Goal: Task Accomplishment & Management: Manage account settings

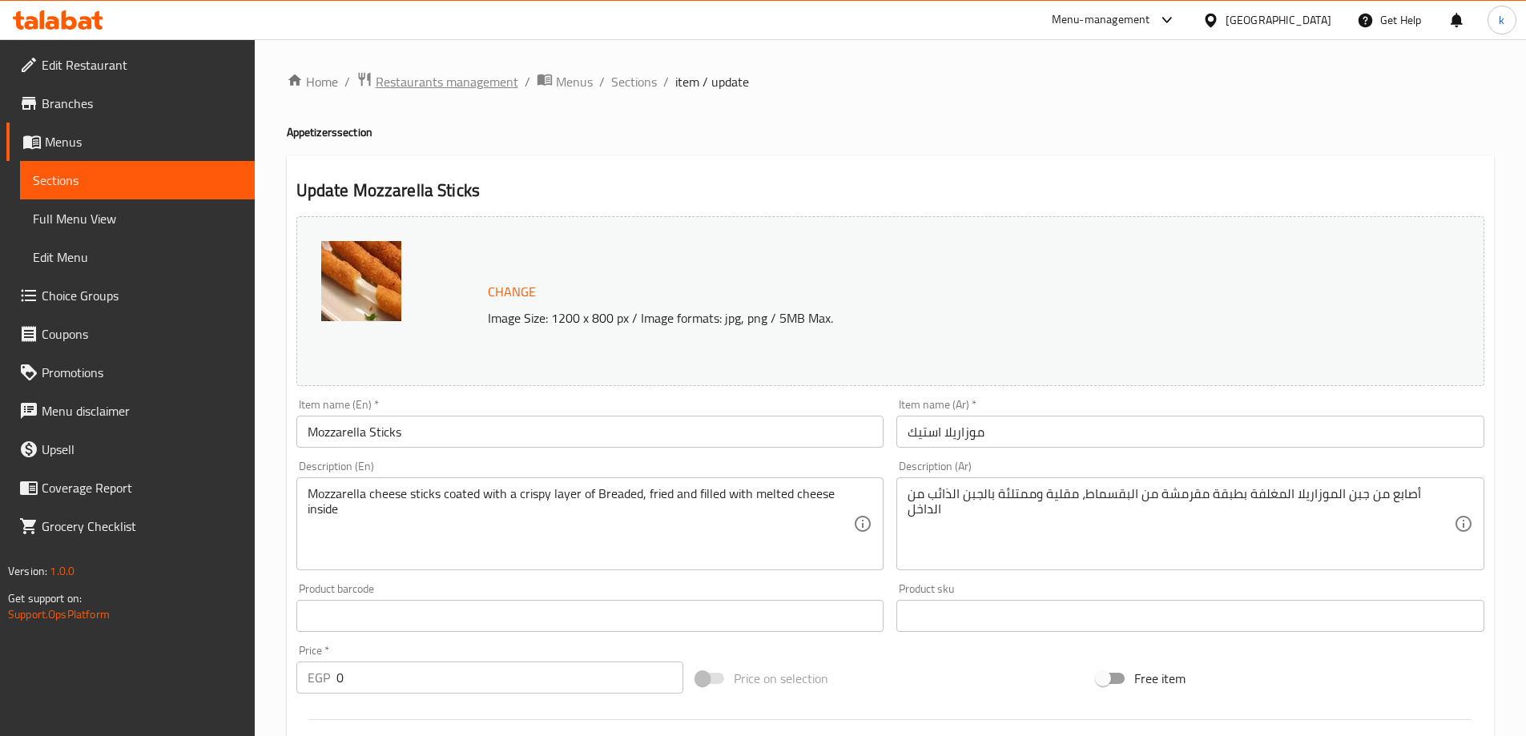
click at [439, 74] on span "Restaurants management" at bounding box center [447, 81] width 143 height 19
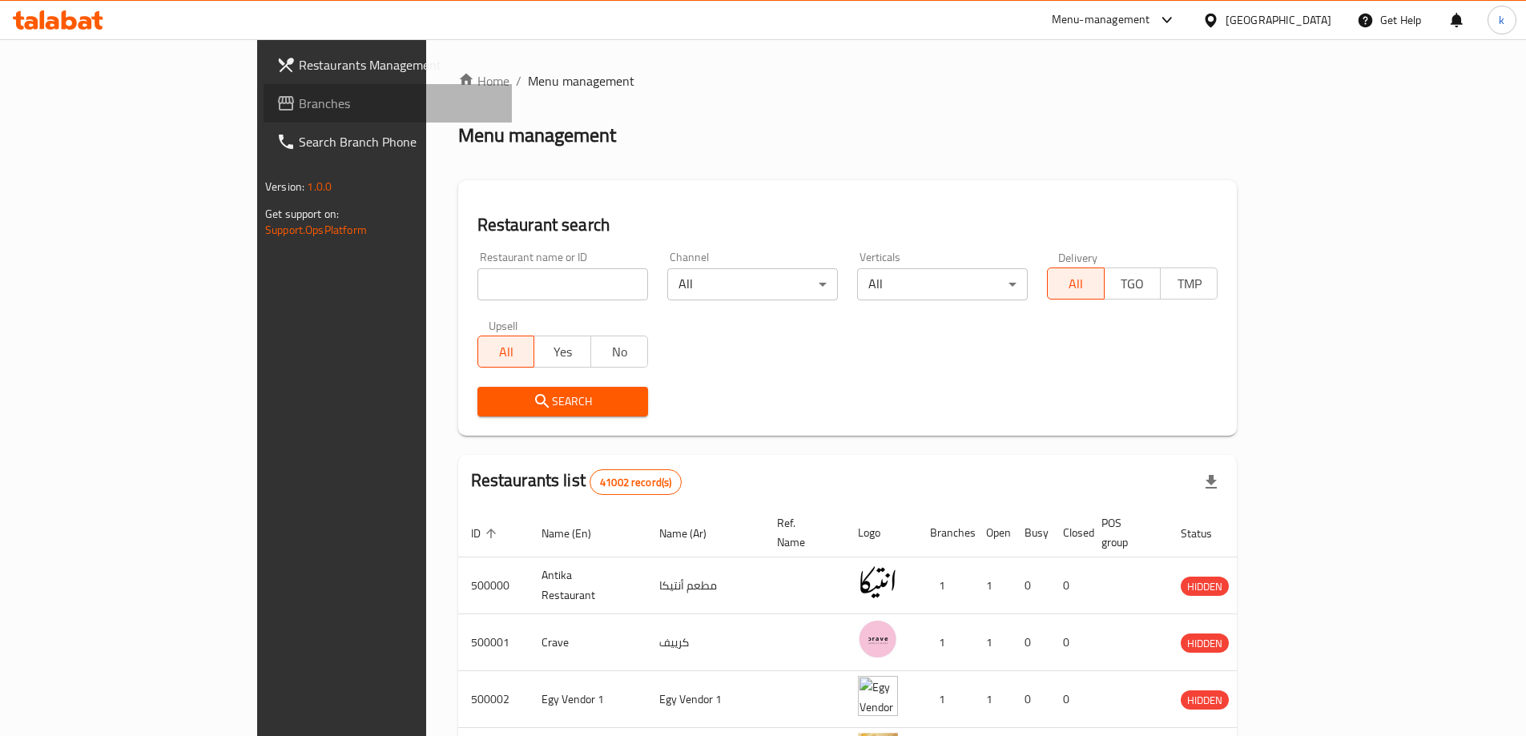
click at [299, 108] on span "Branches" at bounding box center [399, 103] width 200 height 19
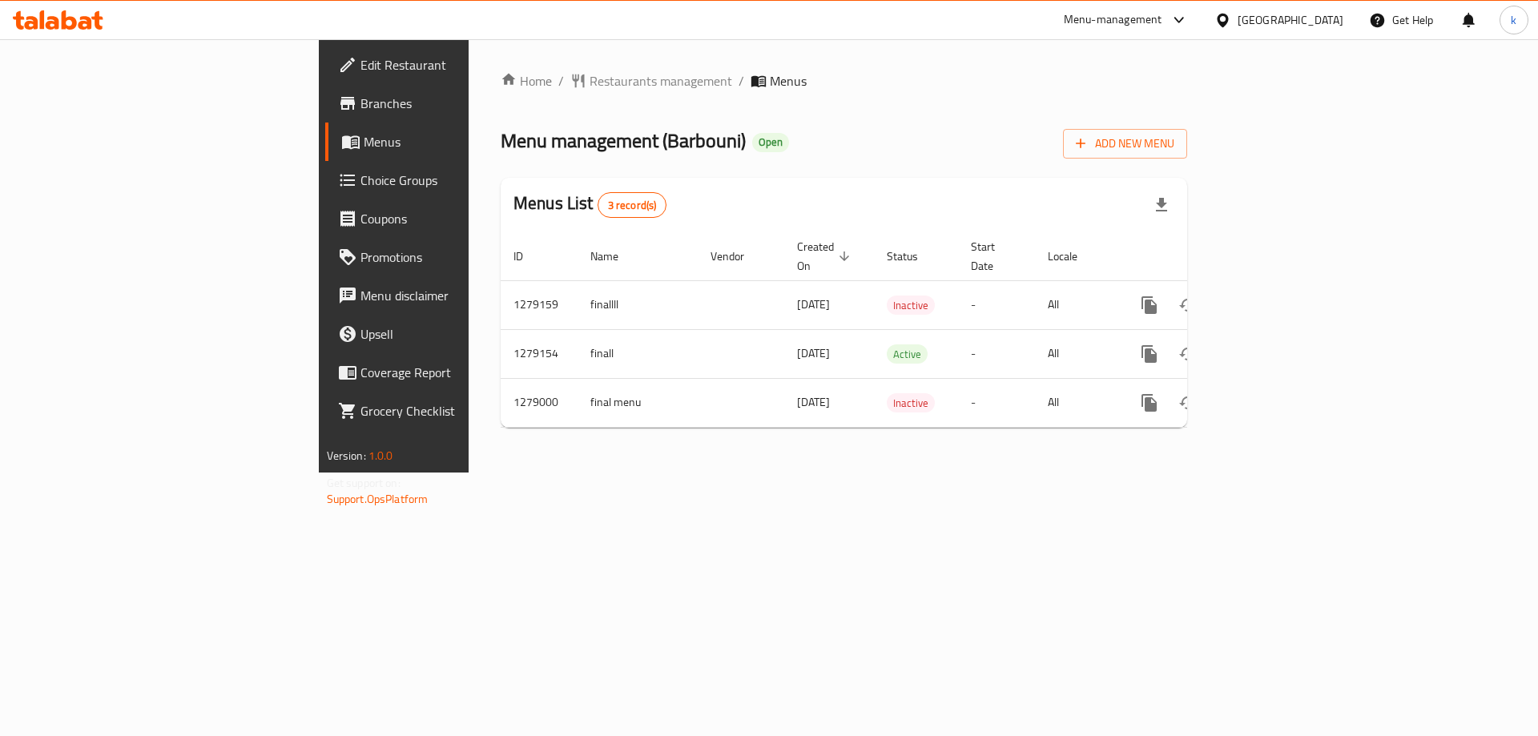
click at [360, 187] on span "Choice Groups" at bounding box center [461, 180] width 203 height 19
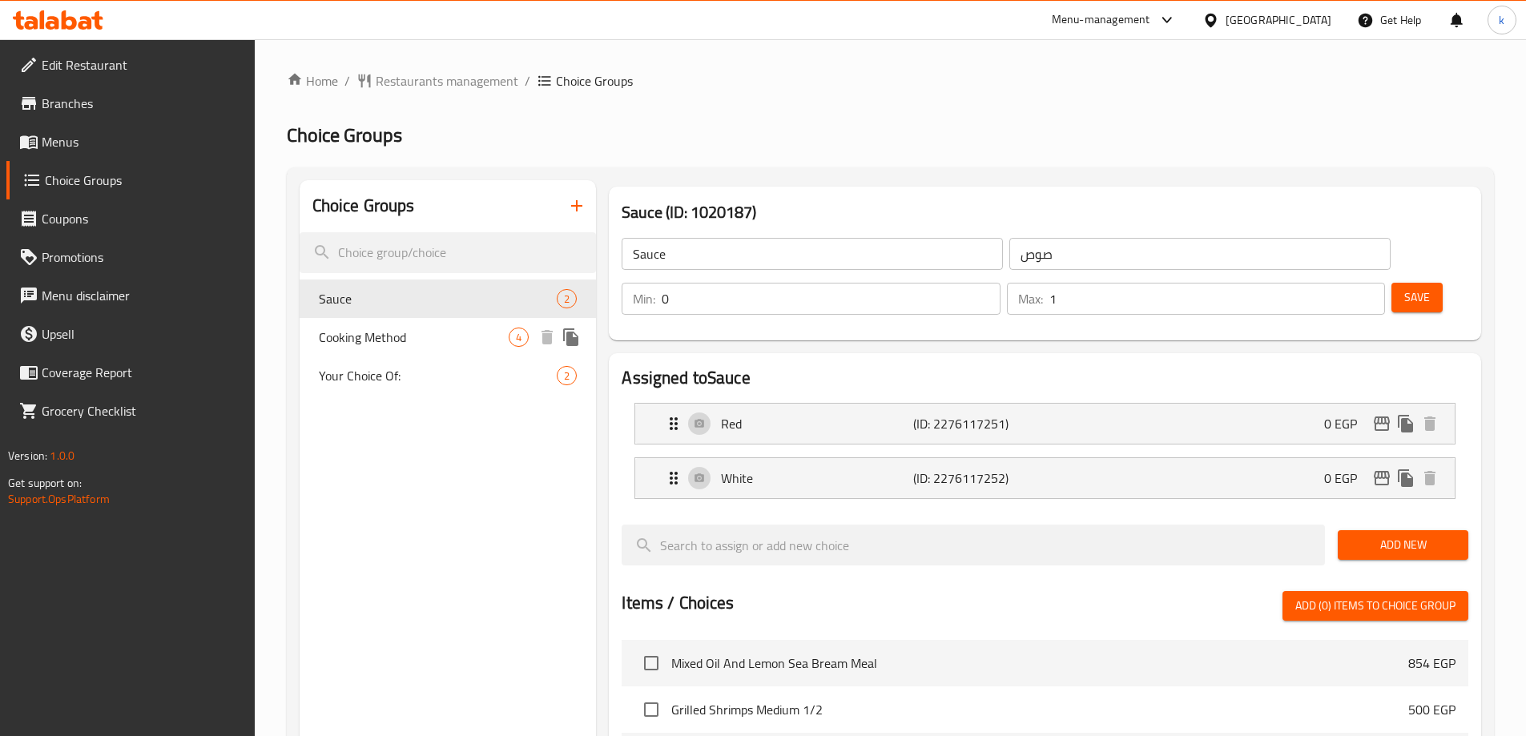
click at [477, 344] on span "Cooking Method" at bounding box center [414, 337] width 191 height 19
type input "Cooking Method"
type input "طريقة الطبخ"
type input "1"
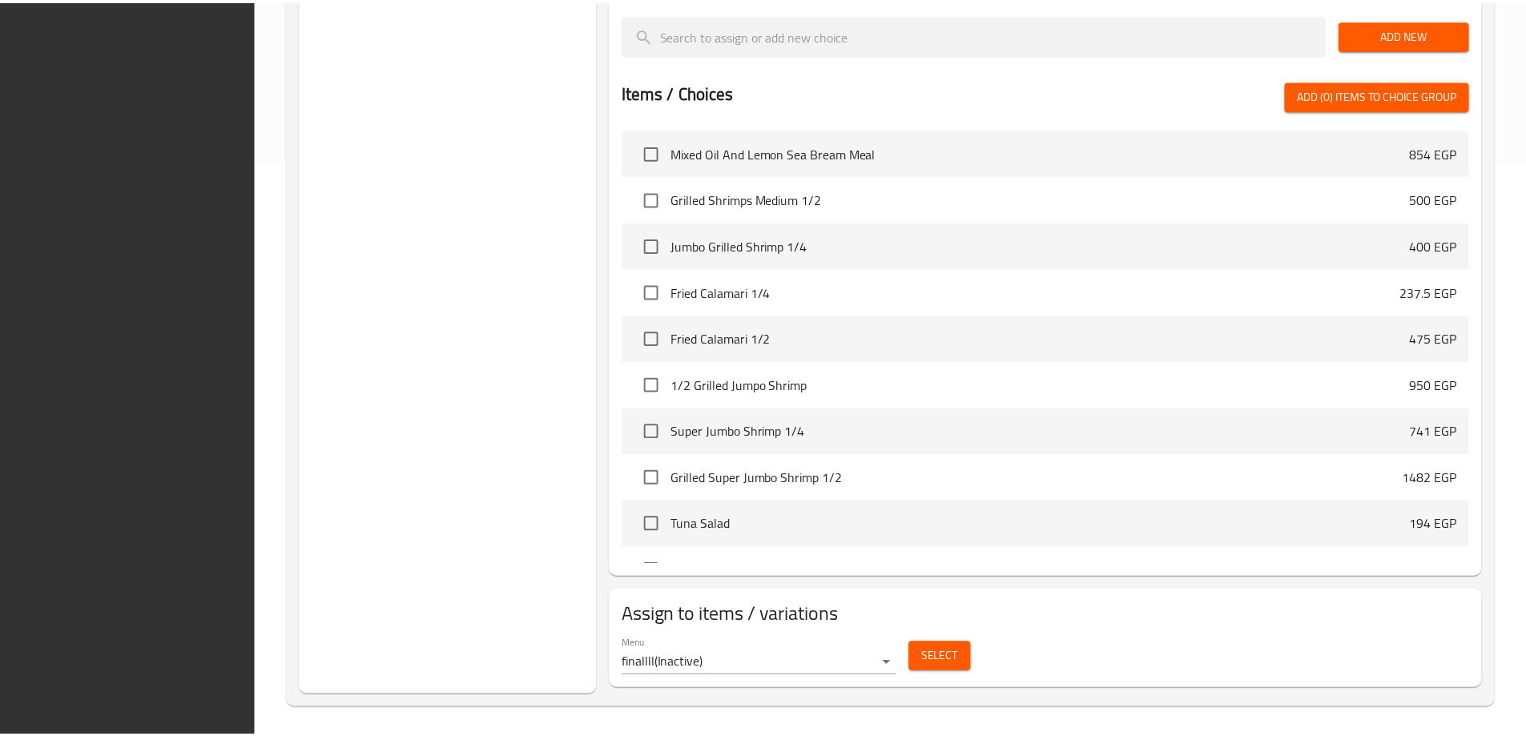
scroll to position [579, 0]
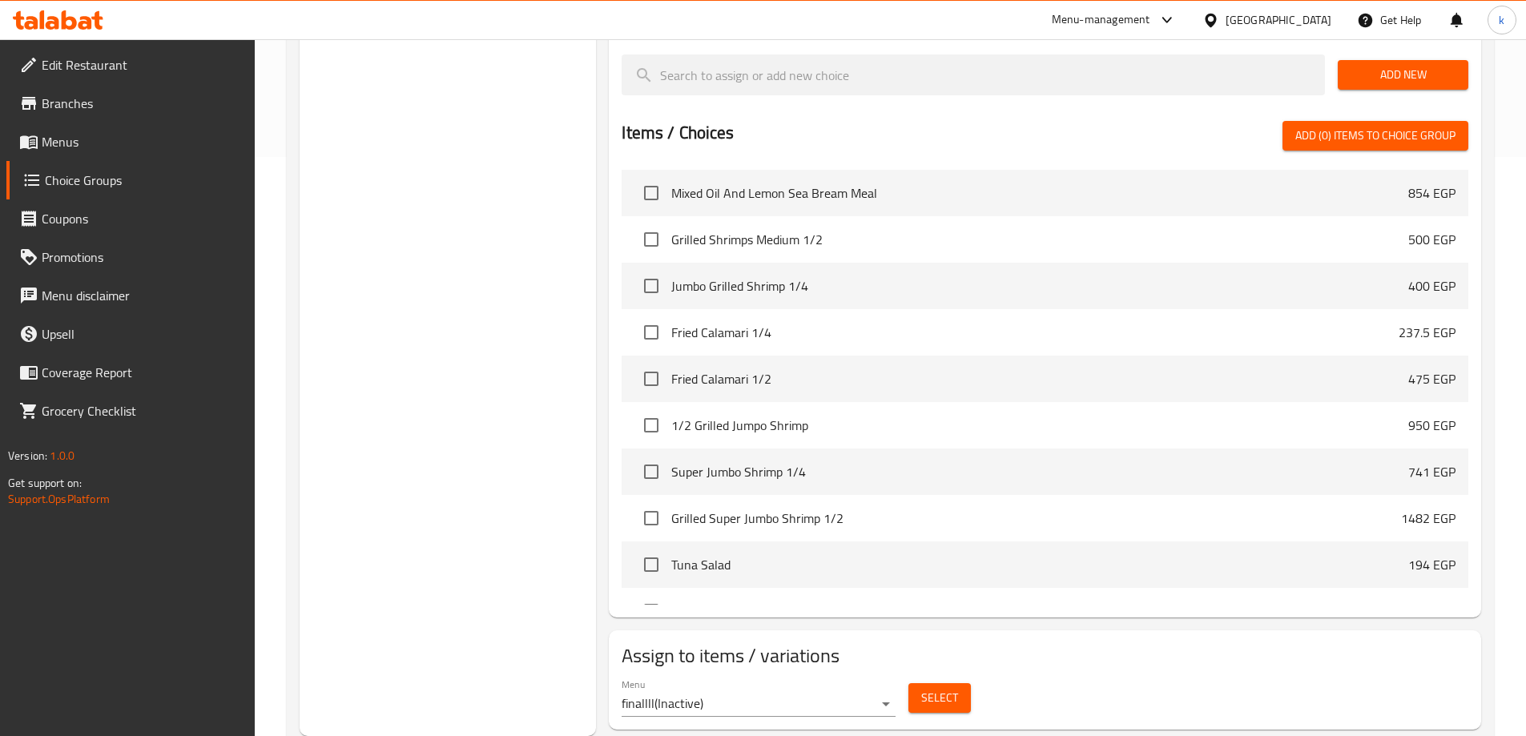
click at [1184, 643] on h2 "Assign to items / variations" at bounding box center [1045, 656] width 847 height 26
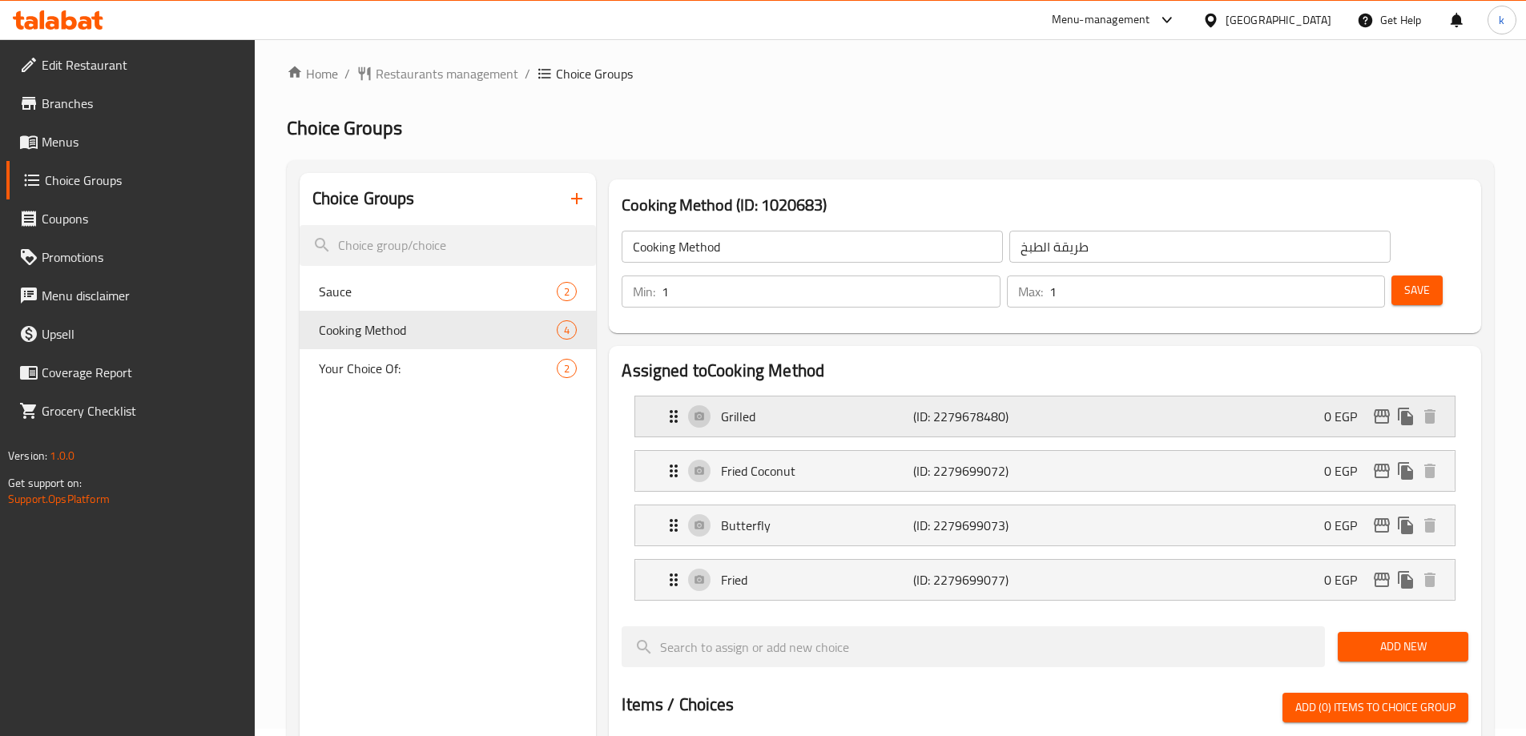
scroll to position [0, 0]
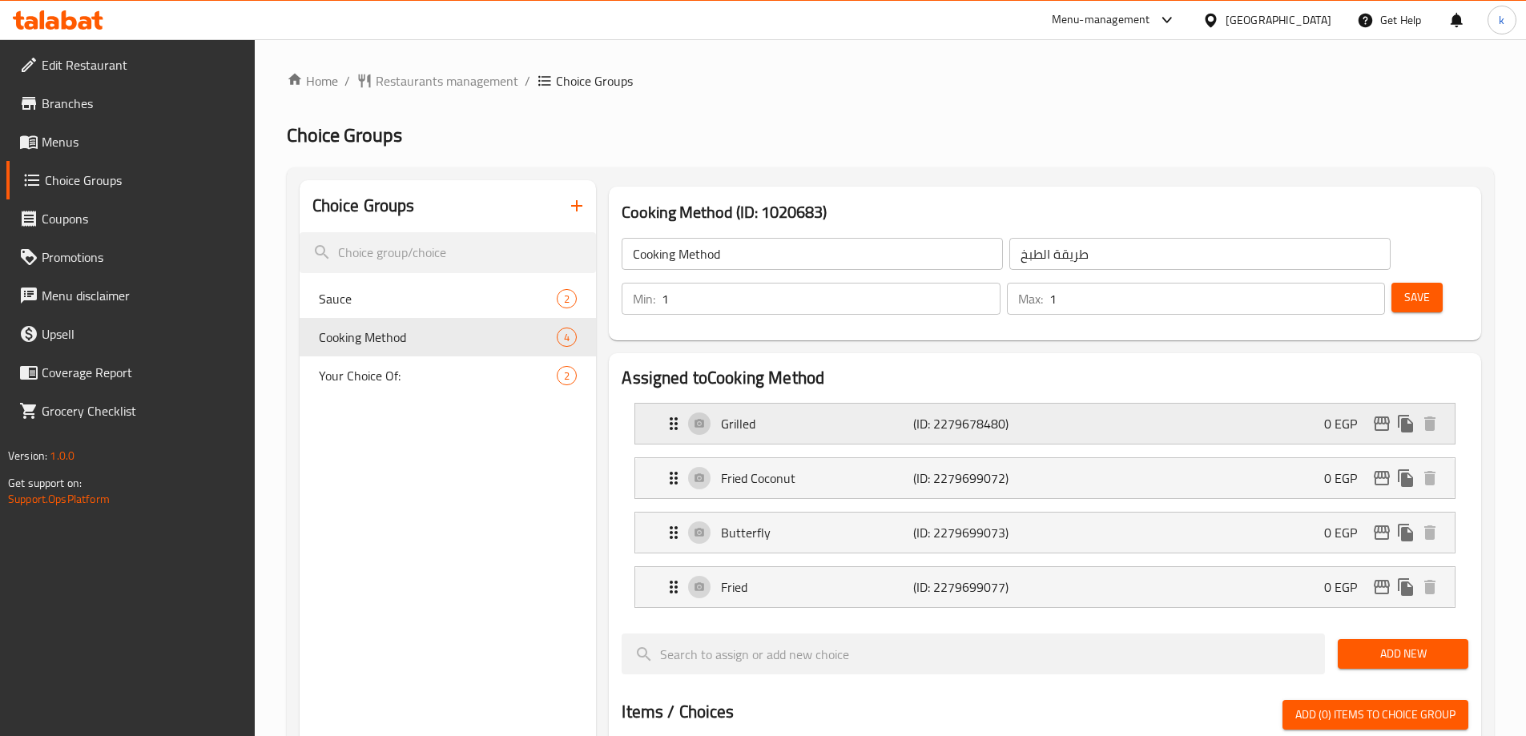
click at [1081, 404] on div "Grilled (ID: 2279678480) 0 EGP" at bounding box center [1049, 424] width 771 height 40
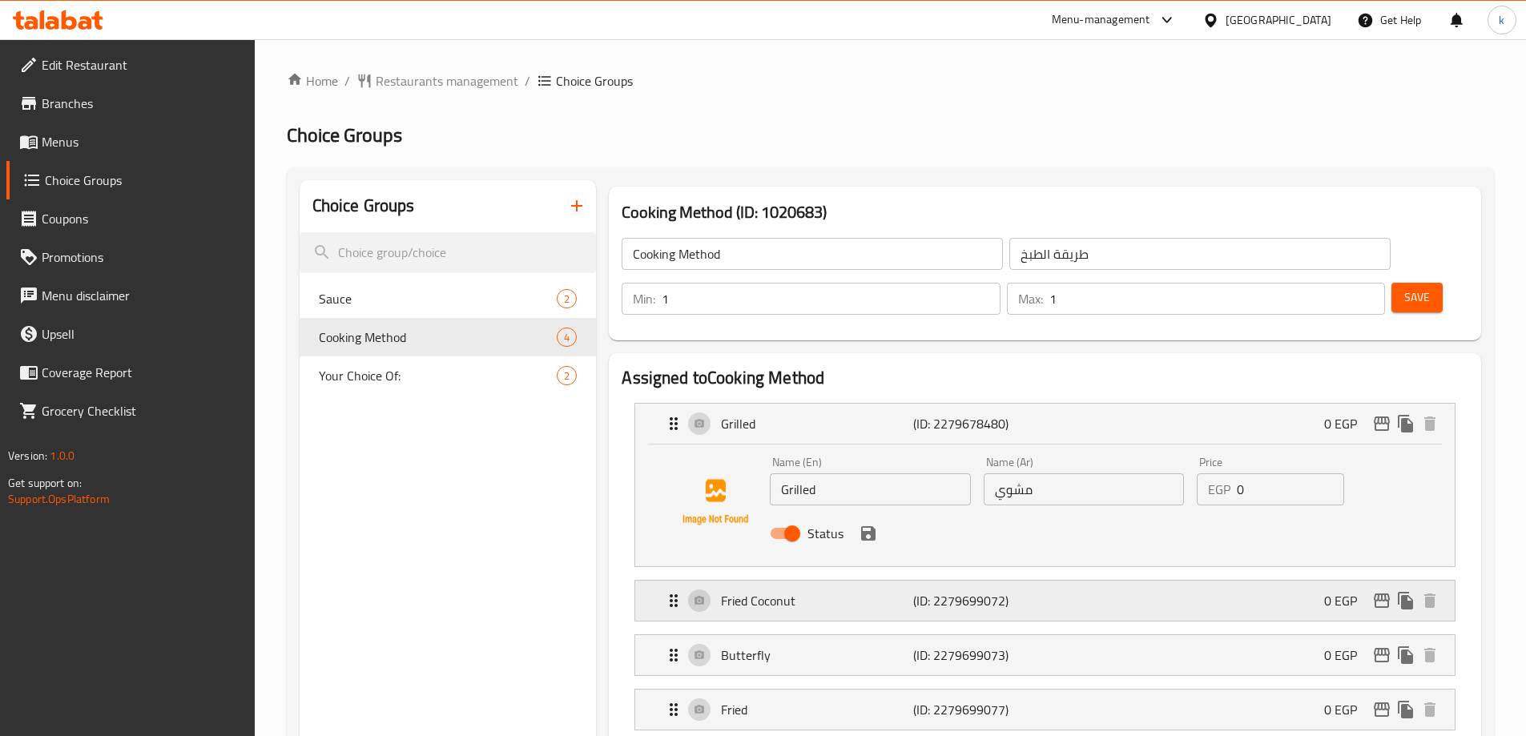
click at [1060, 581] on div "Fried Coconut (ID: 2279699072) 0 EGP" at bounding box center [1049, 601] width 771 height 40
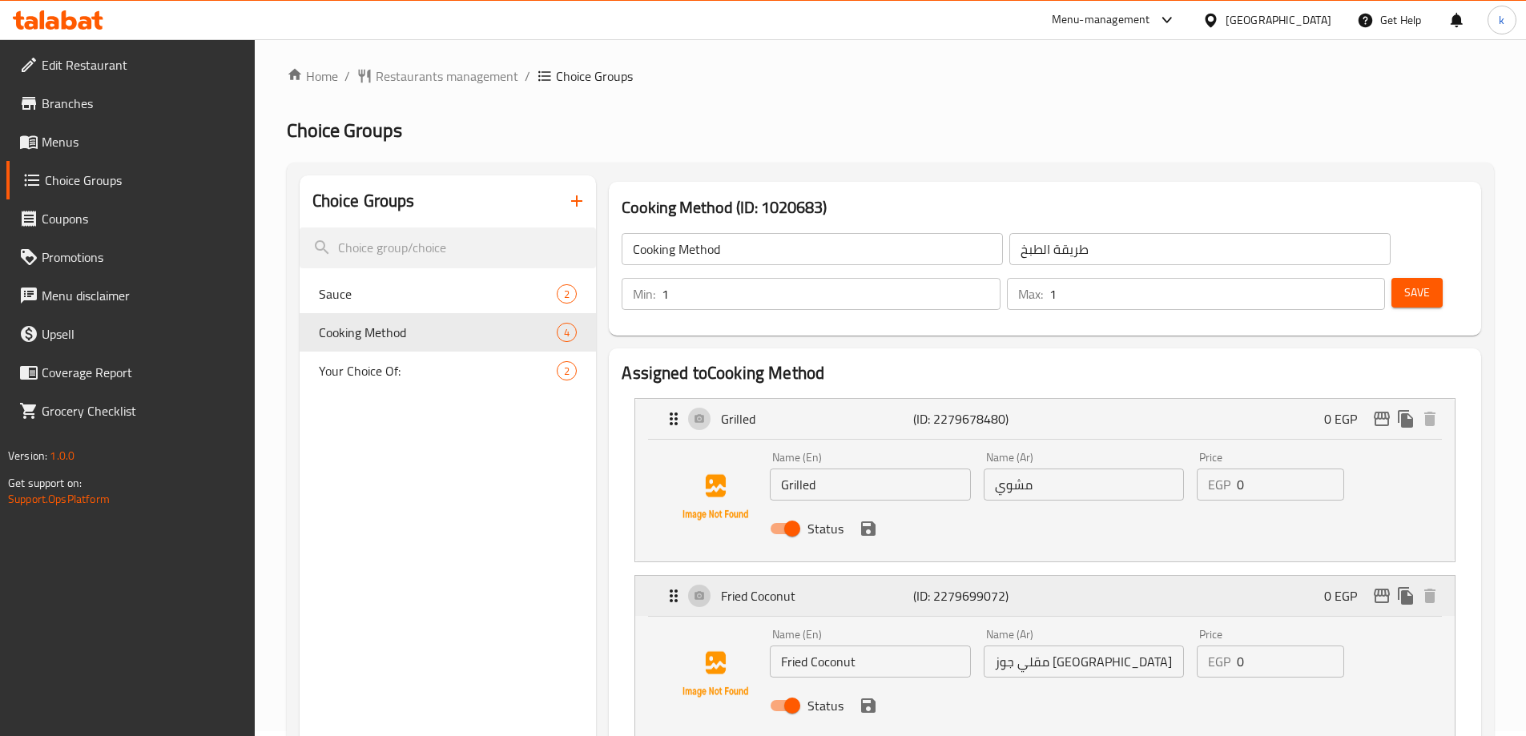
scroll to position [240, 0]
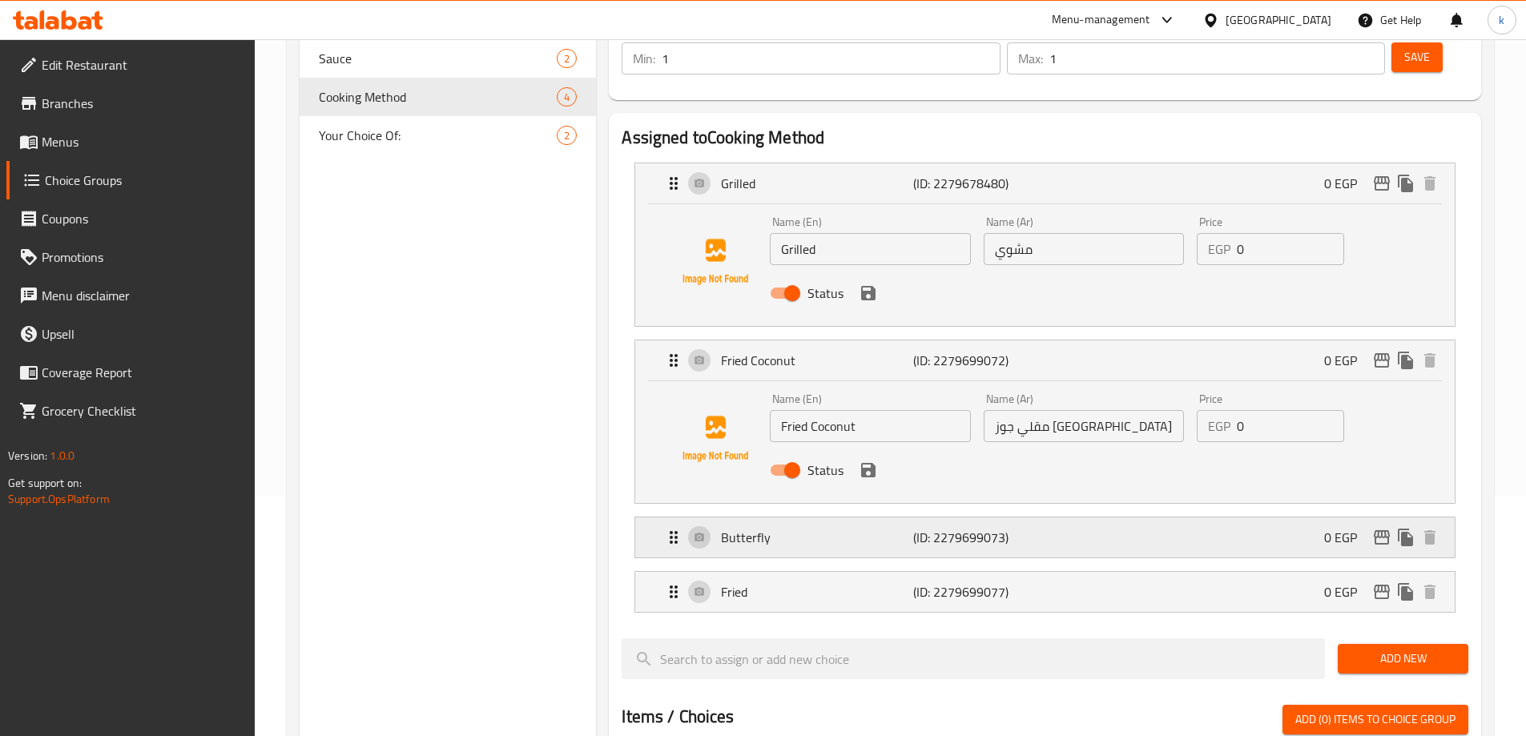
click at [1040, 517] on div "Butterfly (ID: 2279699073) 0 EGP" at bounding box center [1049, 537] width 771 height 40
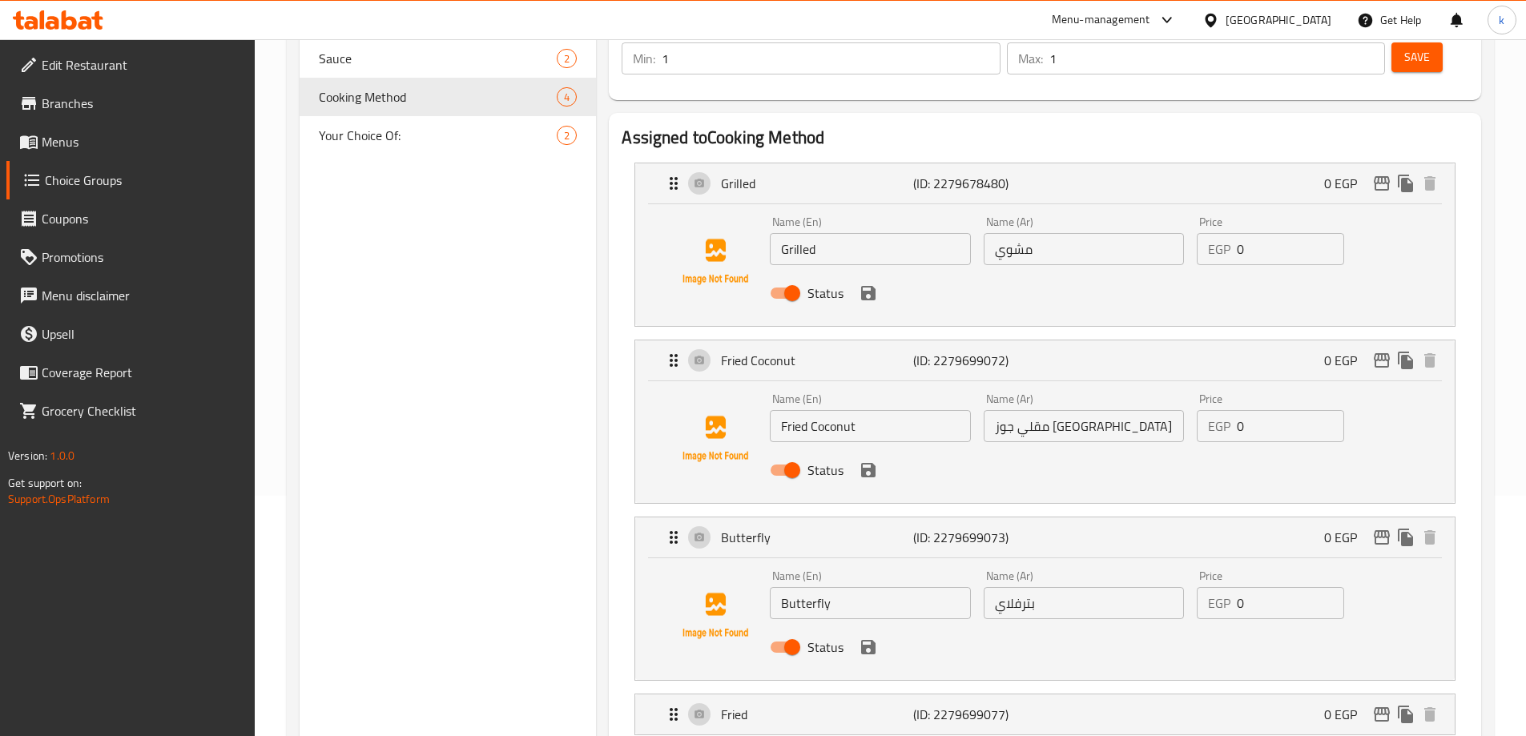
click at [1041, 587] on input "بترفلاي" at bounding box center [1084, 603] width 200 height 32
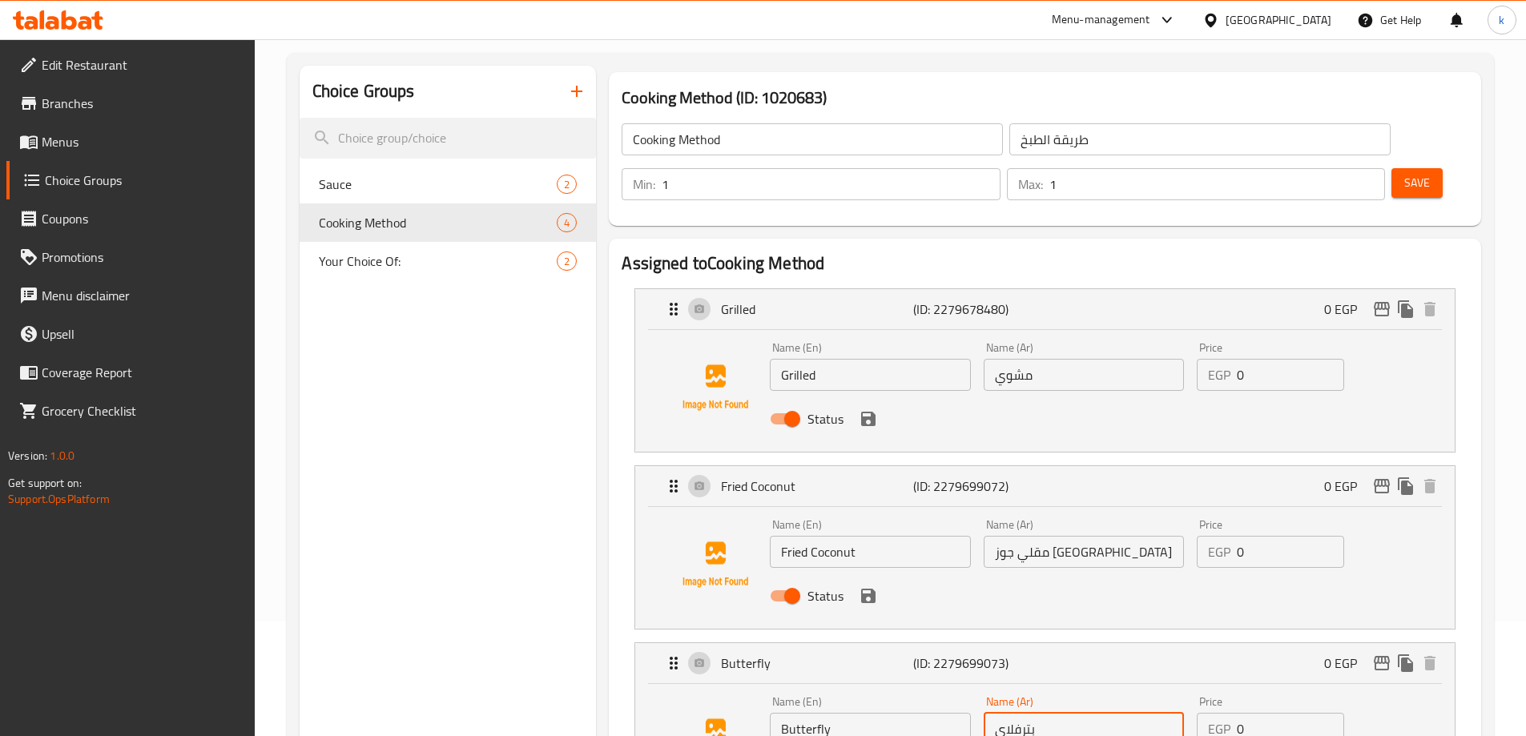
scroll to position [0, 0]
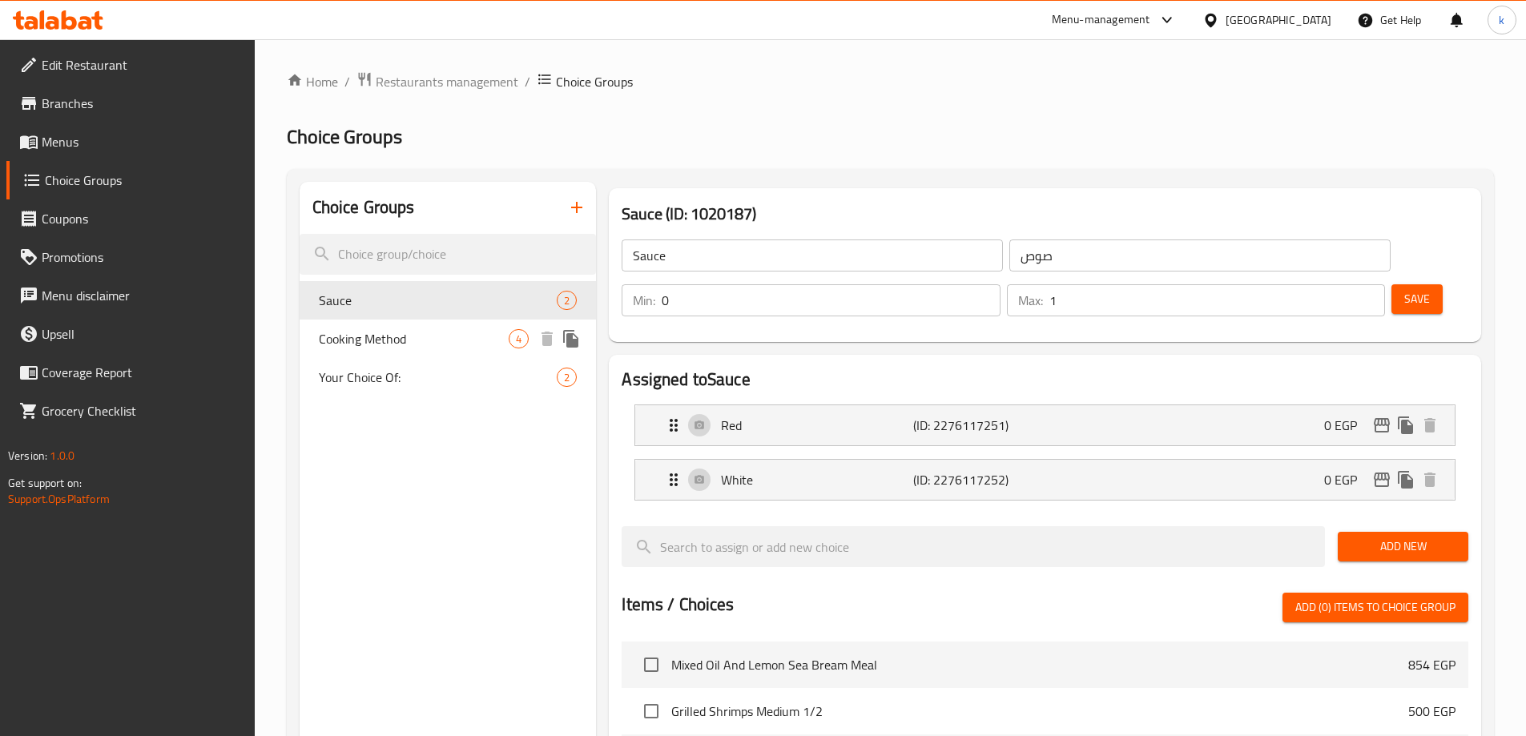
click at [413, 339] on span "Cooking Method" at bounding box center [414, 338] width 191 height 19
type input "Cooking Method"
type input "طريقة الطبخ"
type input "1"
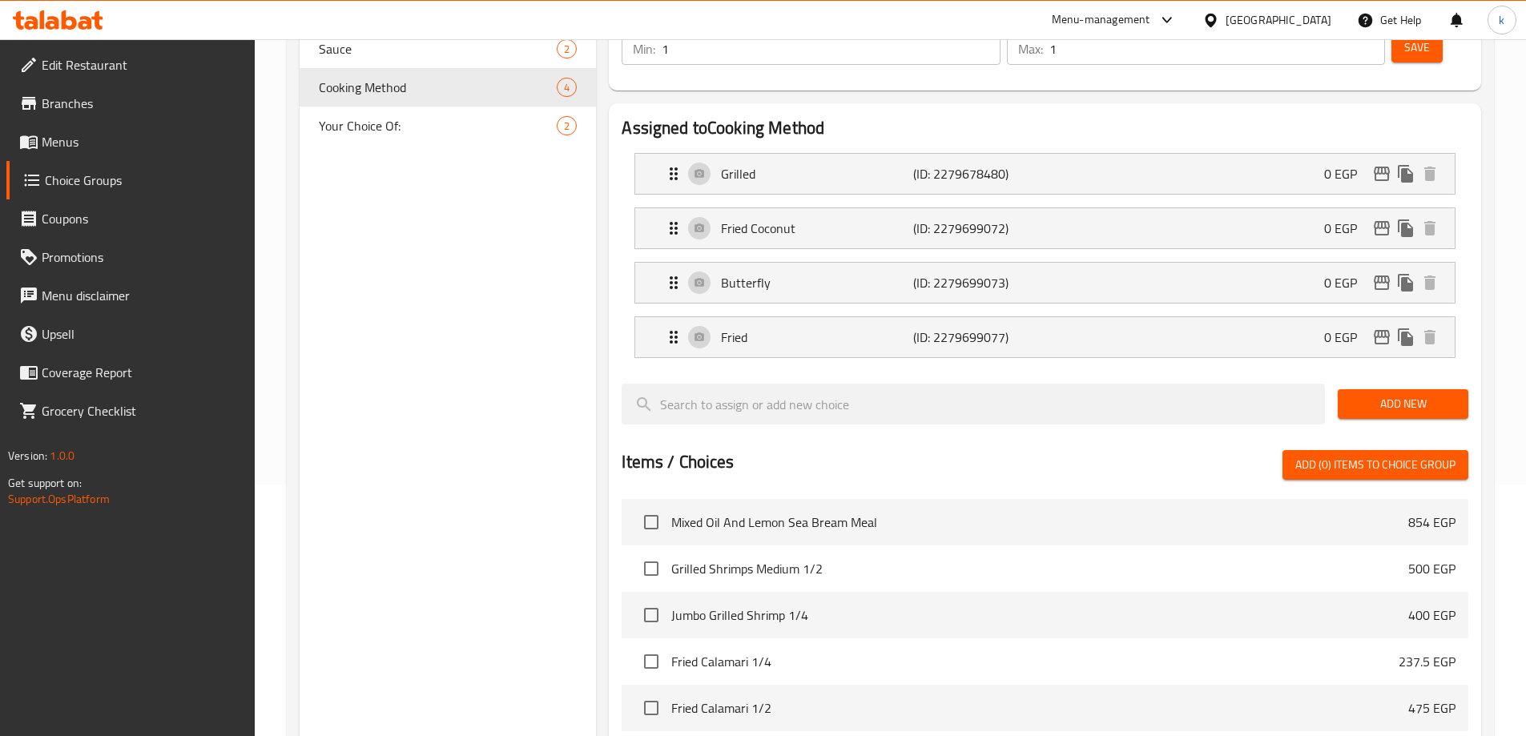
scroll to position [100, 0]
